Goal: Information Seeking & Learning: Learn about a topic

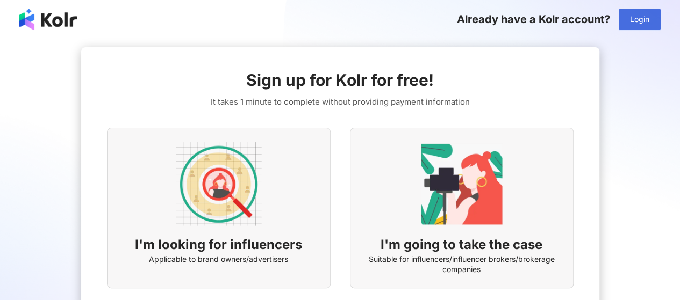
click at [641, 21] on span "Login" at bounding box center [639, 19] width 19 height 9
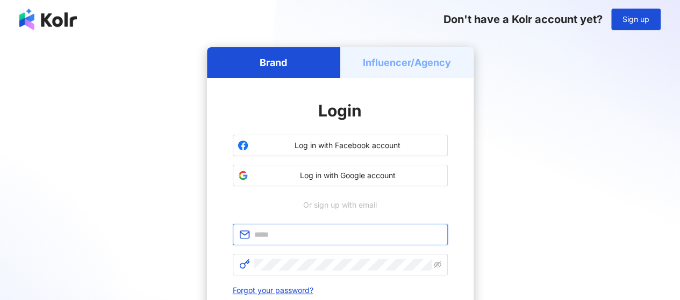
type input "**********"
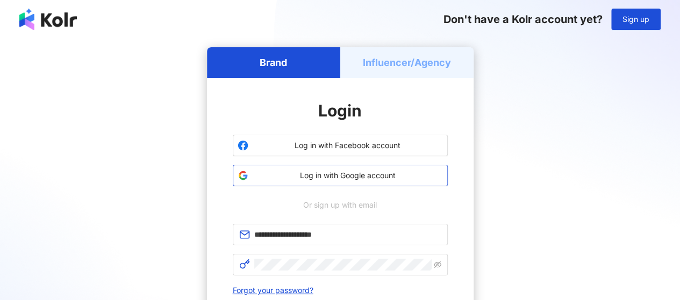
click at [343, 173] on span "Log in with Google account" at bounding box center [348, 175] width 190 height 11
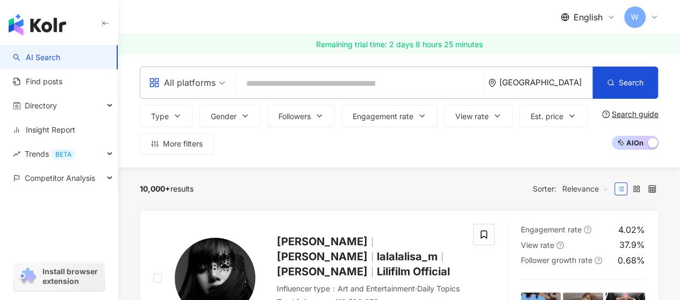
type input "****"
paste input "**********"
type input "**********"
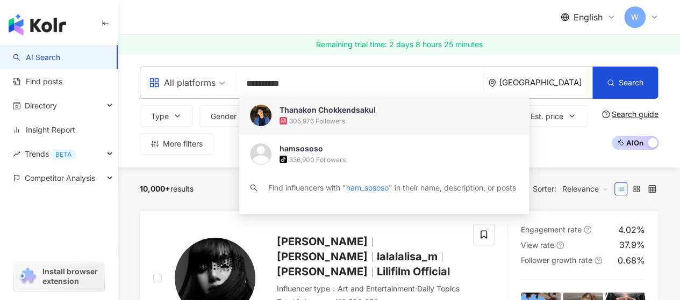
click at [262, 115] on img at bounding box center [260, 115] width 21 height 21
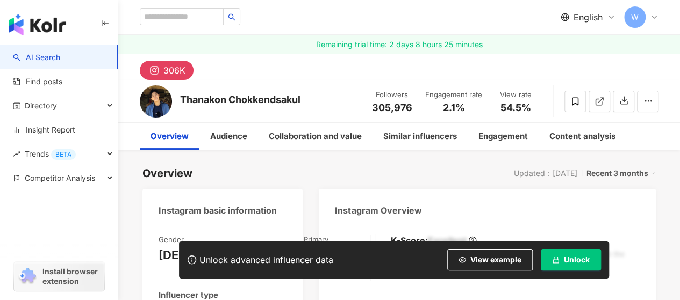
click at [471, 177] on div "Overview Updated：8/10/25 Recent 3 months" at bounding box center [398, 173] width 513 height 15
click at [563, 267] on button "Unlock" at bounding box center [571, 259] width 60 height 21
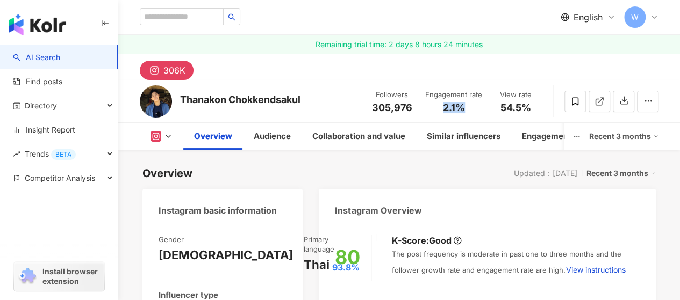
drag, startPoint x: 442, startPoint y: 107, endPoint x: 469, endPoint y: 107, distance: 26.3
click at [469, 107] on div "2.1%" at bounding box center [453, 108] width 57 height 11
copy span "2.1%"
drag, startPoint x: 501, startPoint y: 104, endPoint x: 531, endPoint y: 106, distance: 29.6
click at [531, 106] on span "54.5%" at bounding box center [515, 108] width 31 height 11
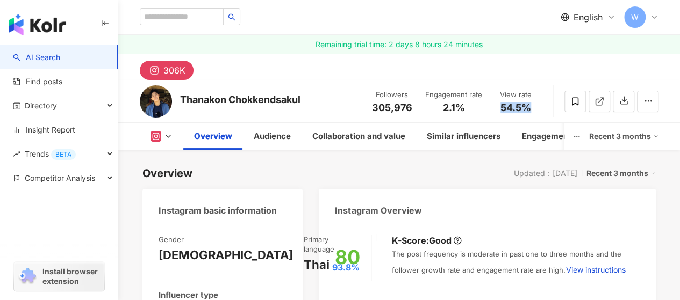
copy span "54.5%"
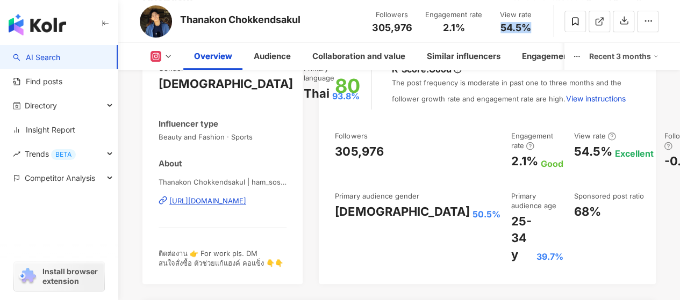
scroll to position [173, 0]
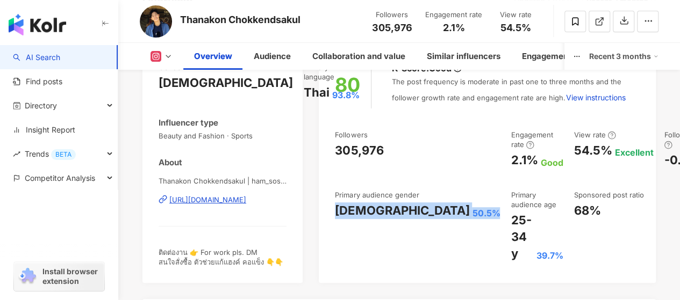
drag, startPoint x: 335, startPoint y: 218, endPoint x: 409, endPoint y: 219, distance: 73.6
click at [409, 219] on div "Followers 305,976 Engagement rate 2.1% Good View rate 54.5% Excellent Follower …" at bounding box center [487, 196] width 305 height 132
copy div "Female 50.5%"
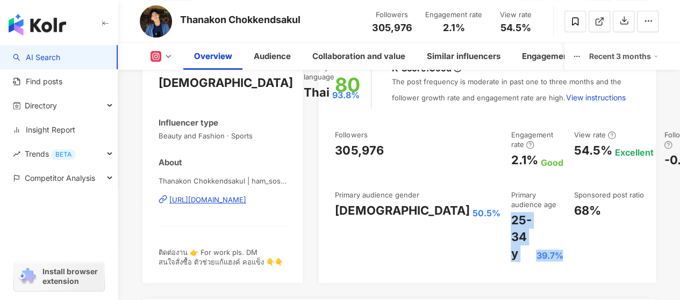
drag, startPoint x: 421, startPoint y: 223, endPoint x: 471, endPoint y: 256, distance: 60.1
click at [471, 256] on div "Followers 305,976 Engagement rate 2.1% Good View rate 54.5% Excellent Follower …" at bounding box center [487, 196] width 305 height 132
copy div "25-34 y 39.7%"
drag, startPoint x: 260, startPoint y: 239, endPoint x: 200, endPoint y: 242, distance: 59.7
click at [200, 248] on div "ติดต่องาน 👉 For work pls. DM สนใจสั่งซื้อ ตัวช่วยแก้แฮงค์ คอแข็ง 👇👇" at bounding box center [223, 257] width 128 height 19
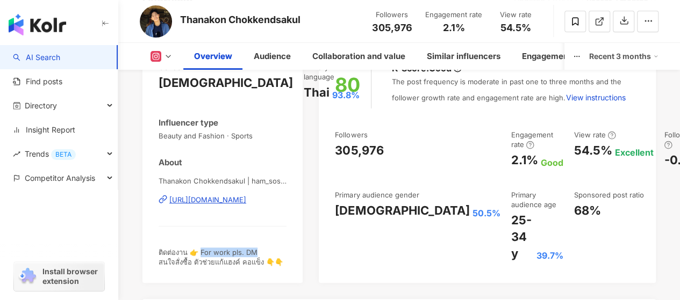
copy span "or work pls. DM"
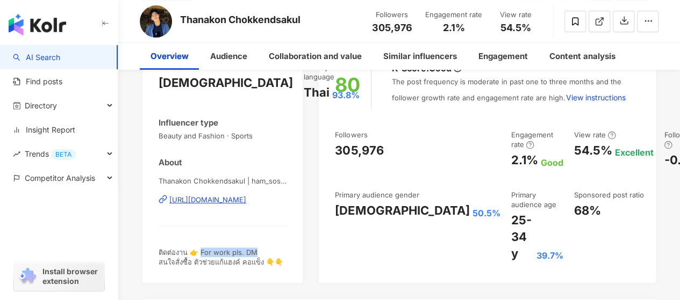
scroll to position [0, 0]
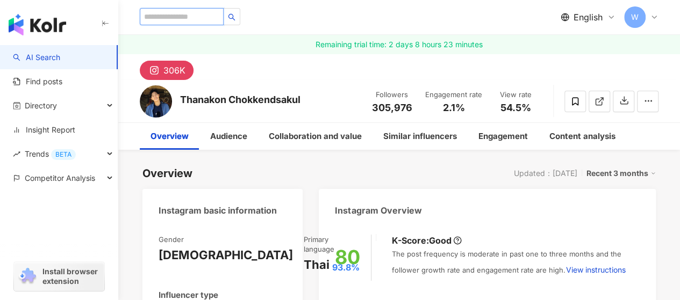
click at [188, 10] on input "search" at bounding box center [182, 16] width 84 height 17
paste input "**********"
type input "**********"
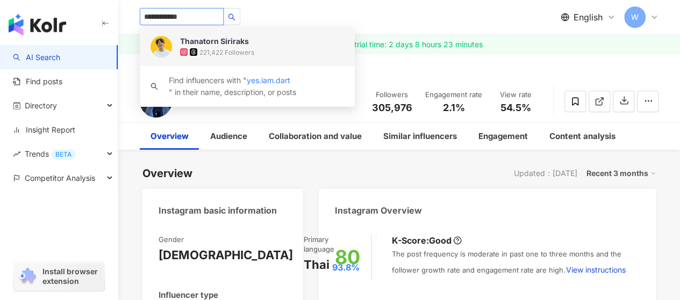
click at [162, 53] on img at bounding box center [160, 46] width 21 height 21
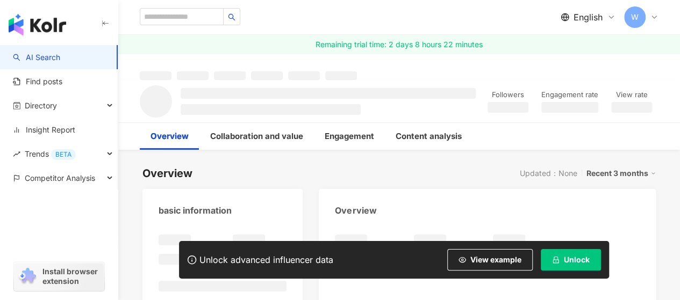
click at [565, 263] on span "Unlock" at bounding box center [577, 260] width 26 height 9
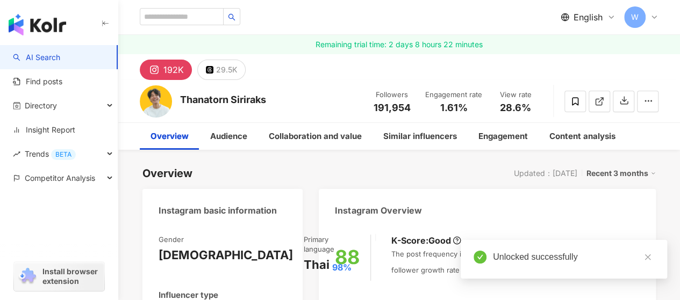
click at [464, 107] on span "1.61%" at bounding box center [453, 108] width 27 height 11
click at [465, 107] on span "1.61%" at bounding box center [453, 108] width 27 height 11
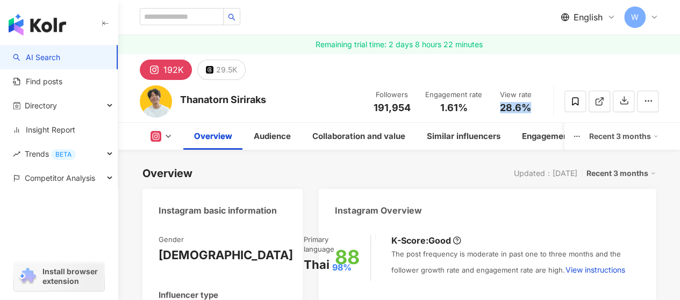
click at [498, 106] on div "28.6%" at bounding box center [515, 108] width 41 height 11
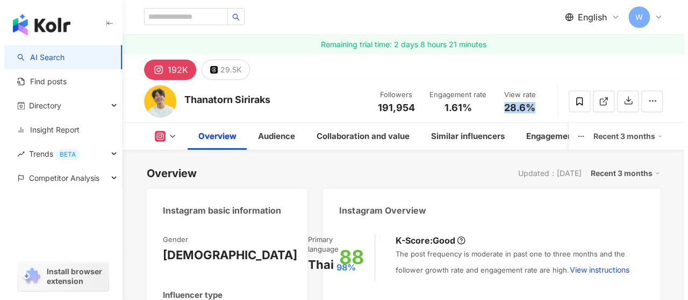
scroll to position [182, 0]
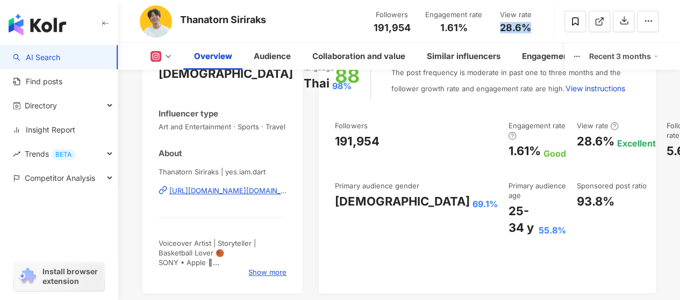
drag, startPoint x: 335, startPoint y: 212, endPoint x: 402, endPoint y: 161, distance: 83.9
click at [401, 210] on div "Female 69.1%" at bounding box center [416, 201] width 162 height 17
drag, startPoint x: 418, startPoint y: 211, endPoint x: 477, endPoint y: 227, distance: 61.3
click at [477, 227] on div "Followers 191,954 Engagement rate 1.61% Good View rate 28.6% Excellent Follower…" at bounding box center [487, 179] width 305 height 116
copy div "25-34 y 55.8%"
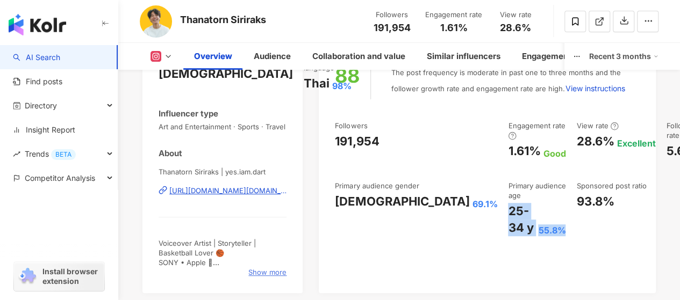
click at [258, 268] on span "Show more" at bounding box center [267, 273] width 38 height 10
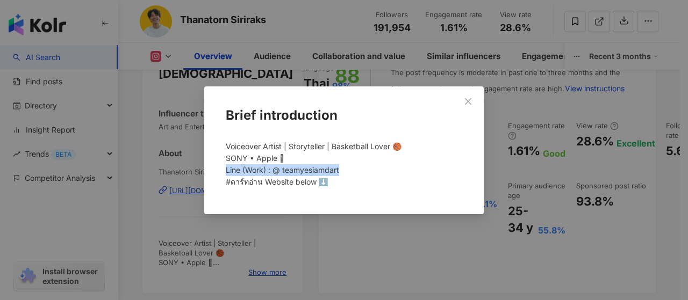
drag, startPoint x: 346, startPoint y: 169, endPoint x: 222, endPoint y: 170, distance: 124.1
click at [222, 170] on div "Voiceover Artist | Storyteller | Basketball Lover 🏀 SONY • Apple  Line (Work) …" at bounding box center [343, 168] width 245 height 65
copy span "ine (Work) : @ teamyesiamdart"
